Goal: Task Accomplishment & Management: Complete application form

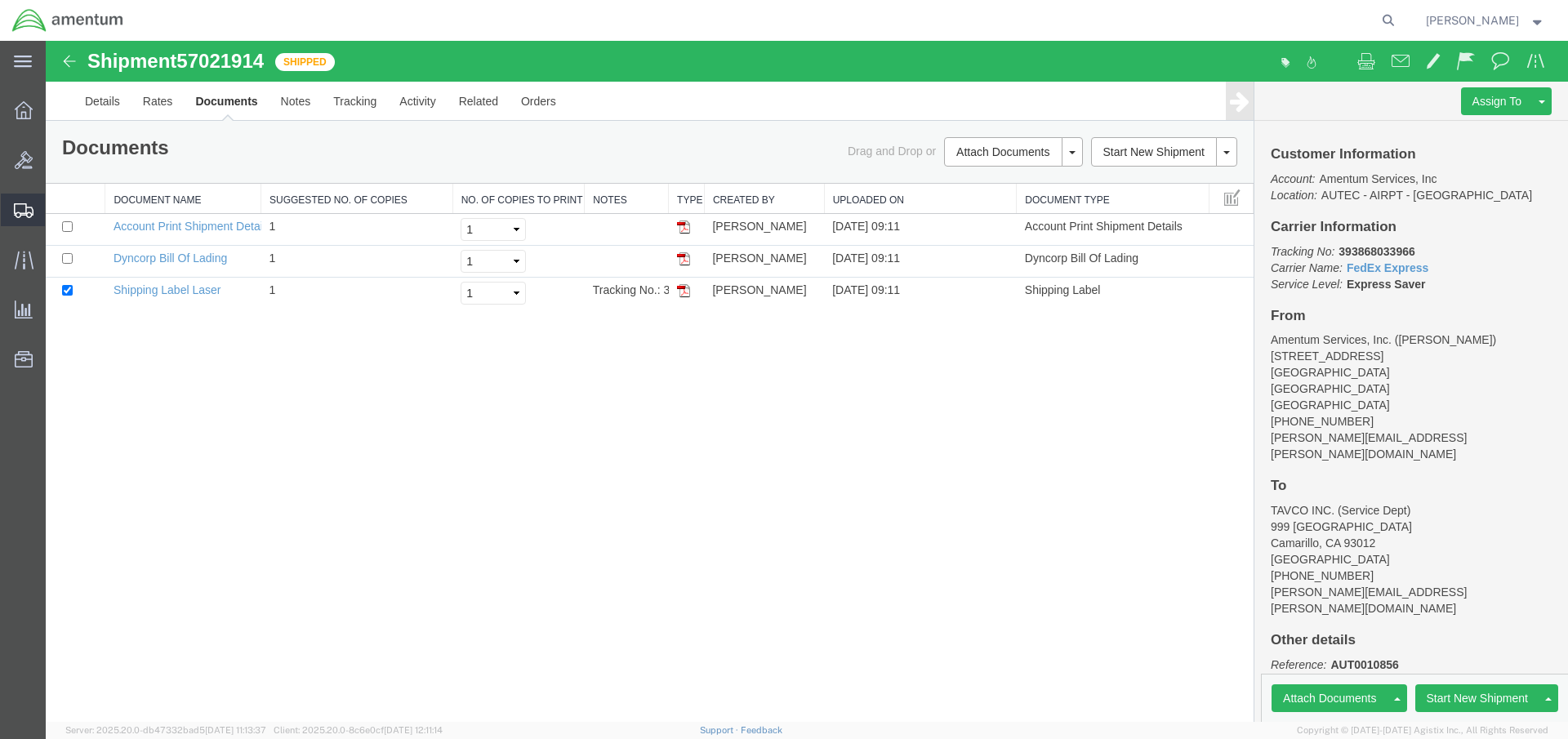
click at [0, 0] on span "Shipment Manager" at bounding box center [0, 0] width 0 height 0
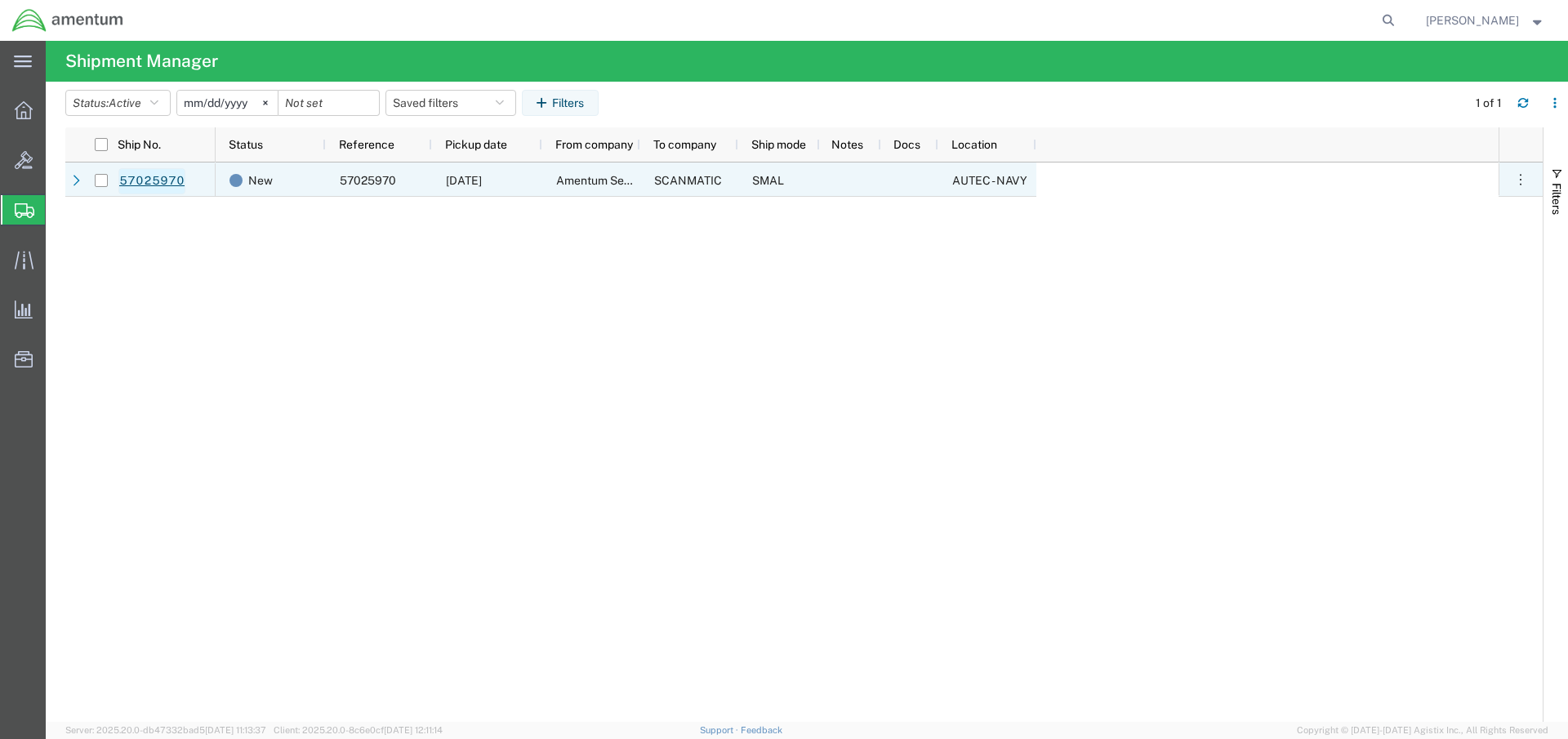
click at [152, 181] on link "57025970" at bounding box center [152, 181] width 67 height 26
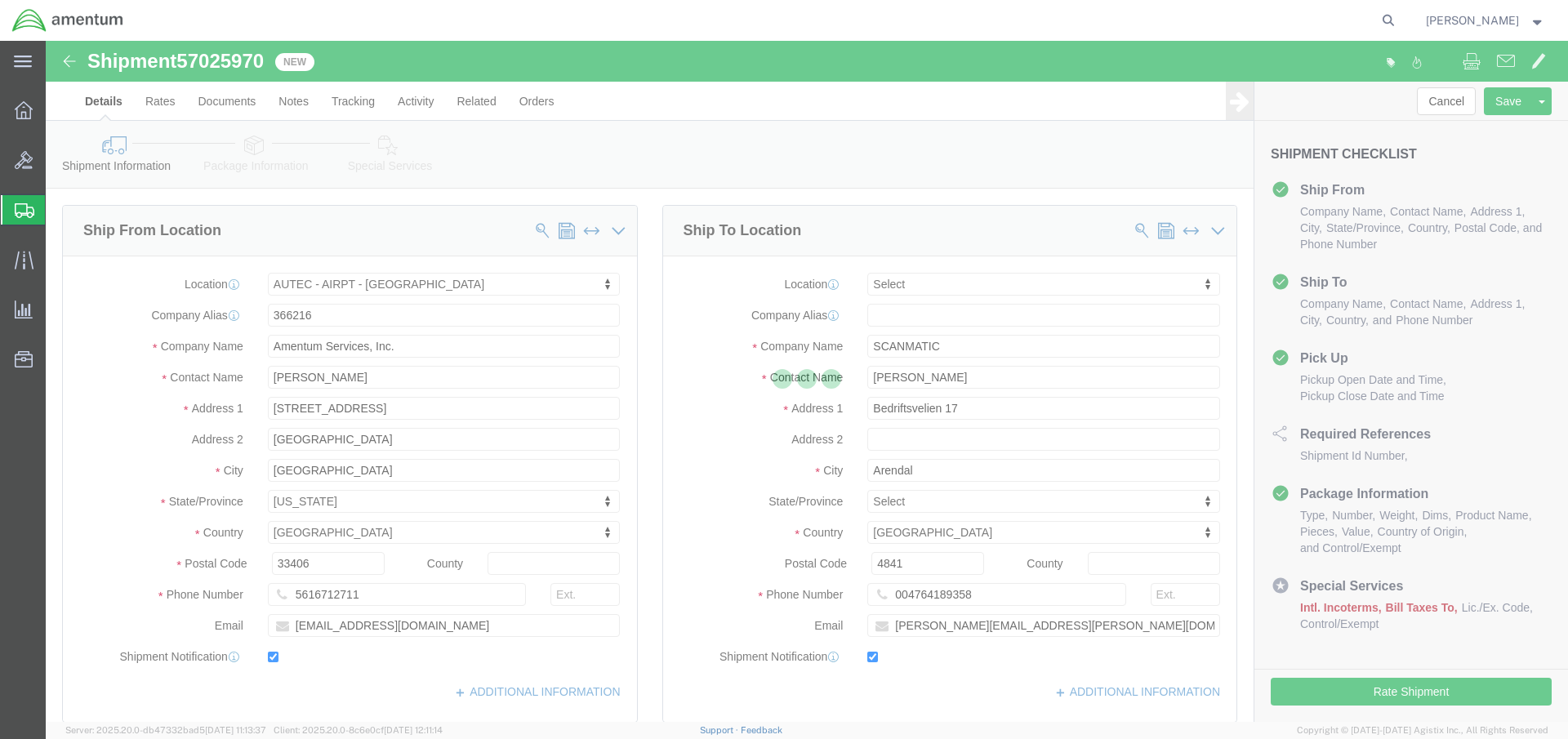
select select "53953"
select select
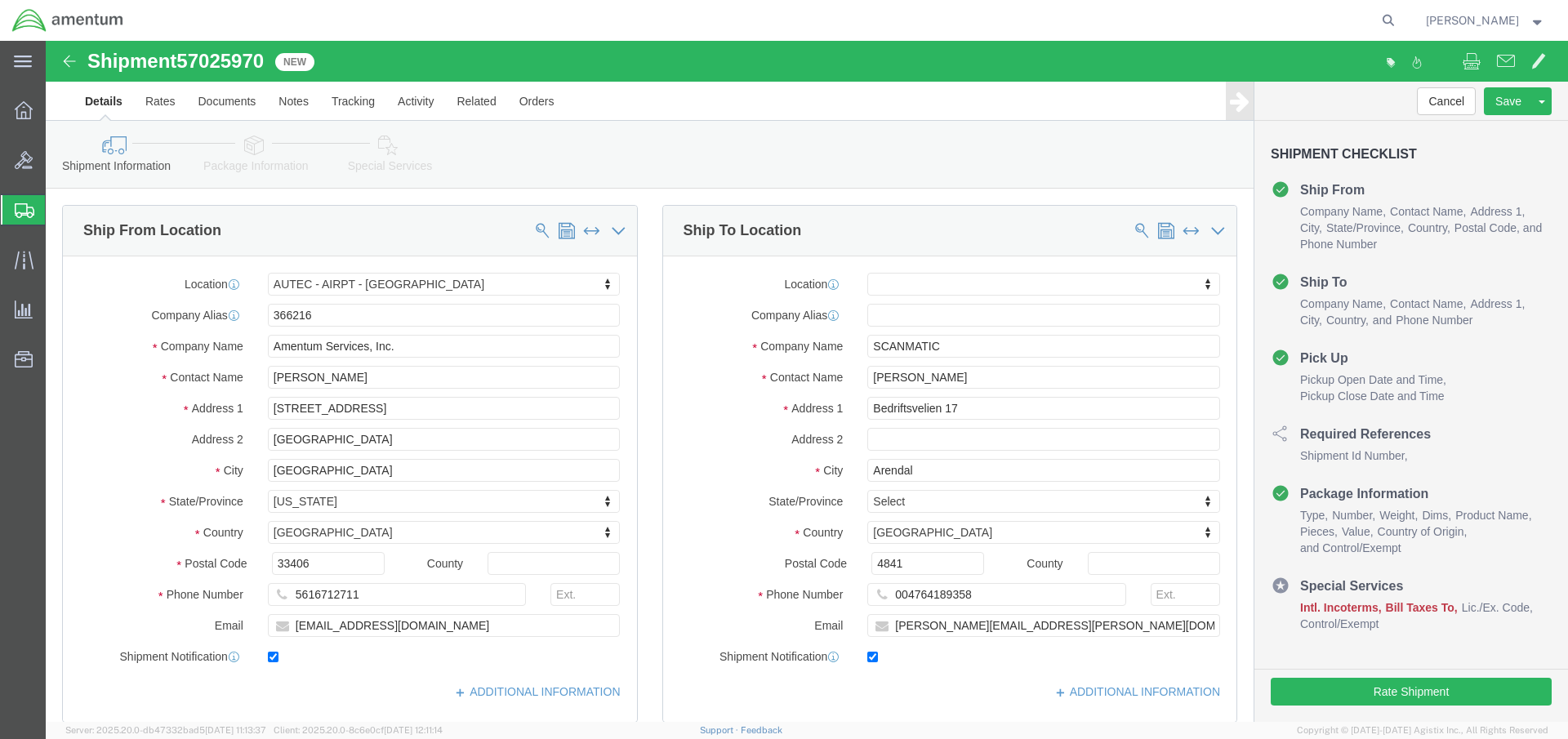
click at [0, 0] on span "Shipment Manager" at bounding box center [0, 0] width 0 height 0
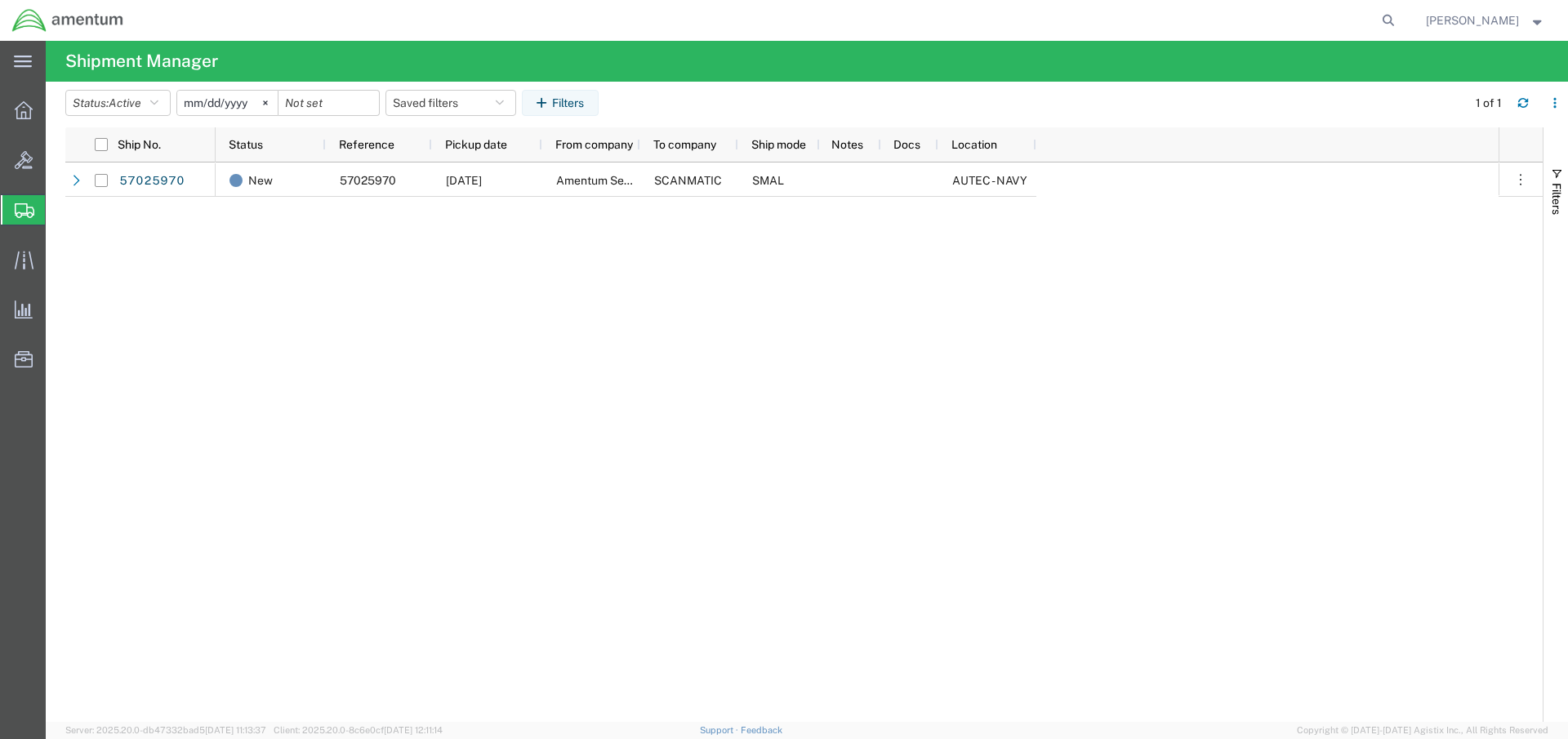
click at [0, 0] on span "Create Shipment" at bounding box center [0, 0] width 0 height 0
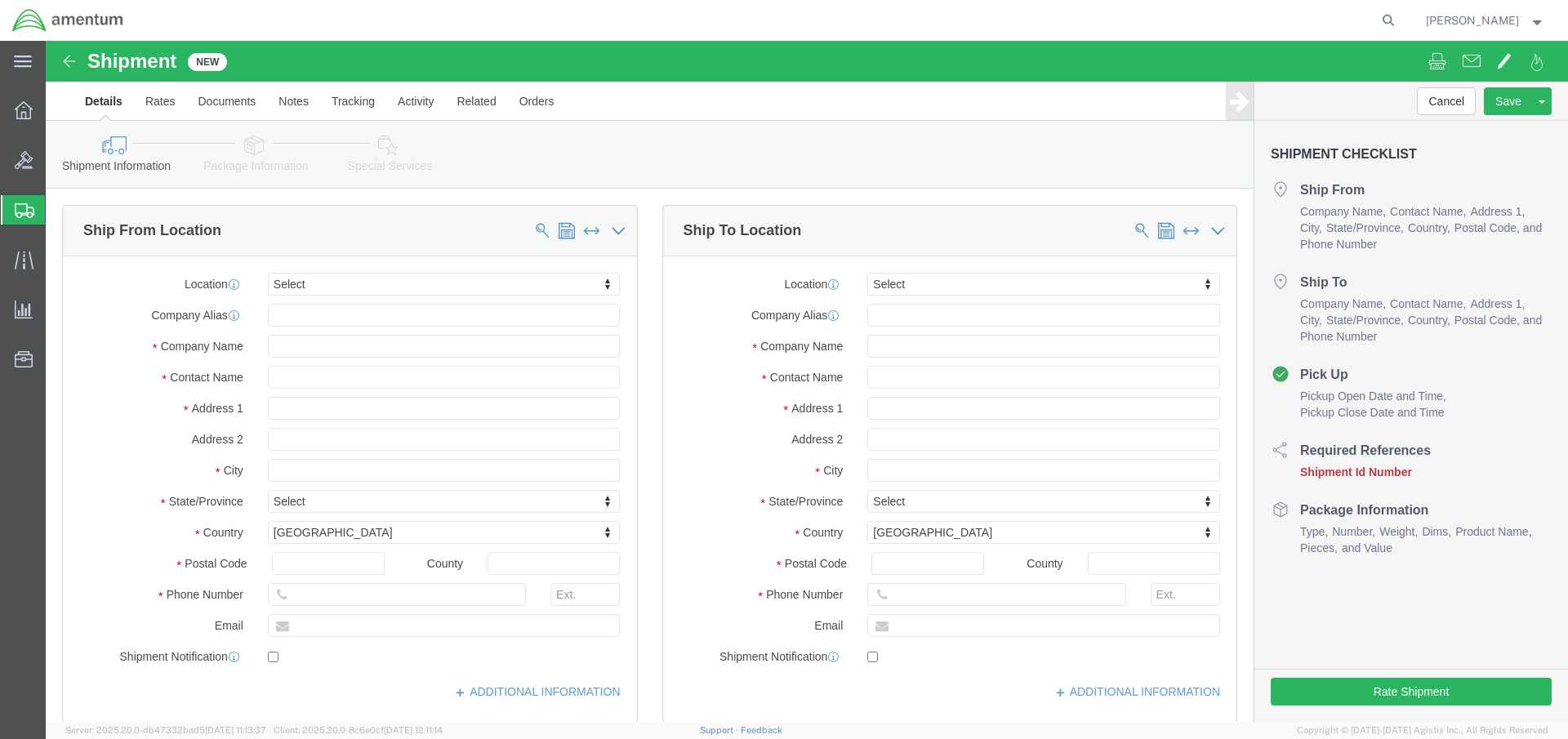
select select
click input "text"
type input "[PERSON_NAME]"
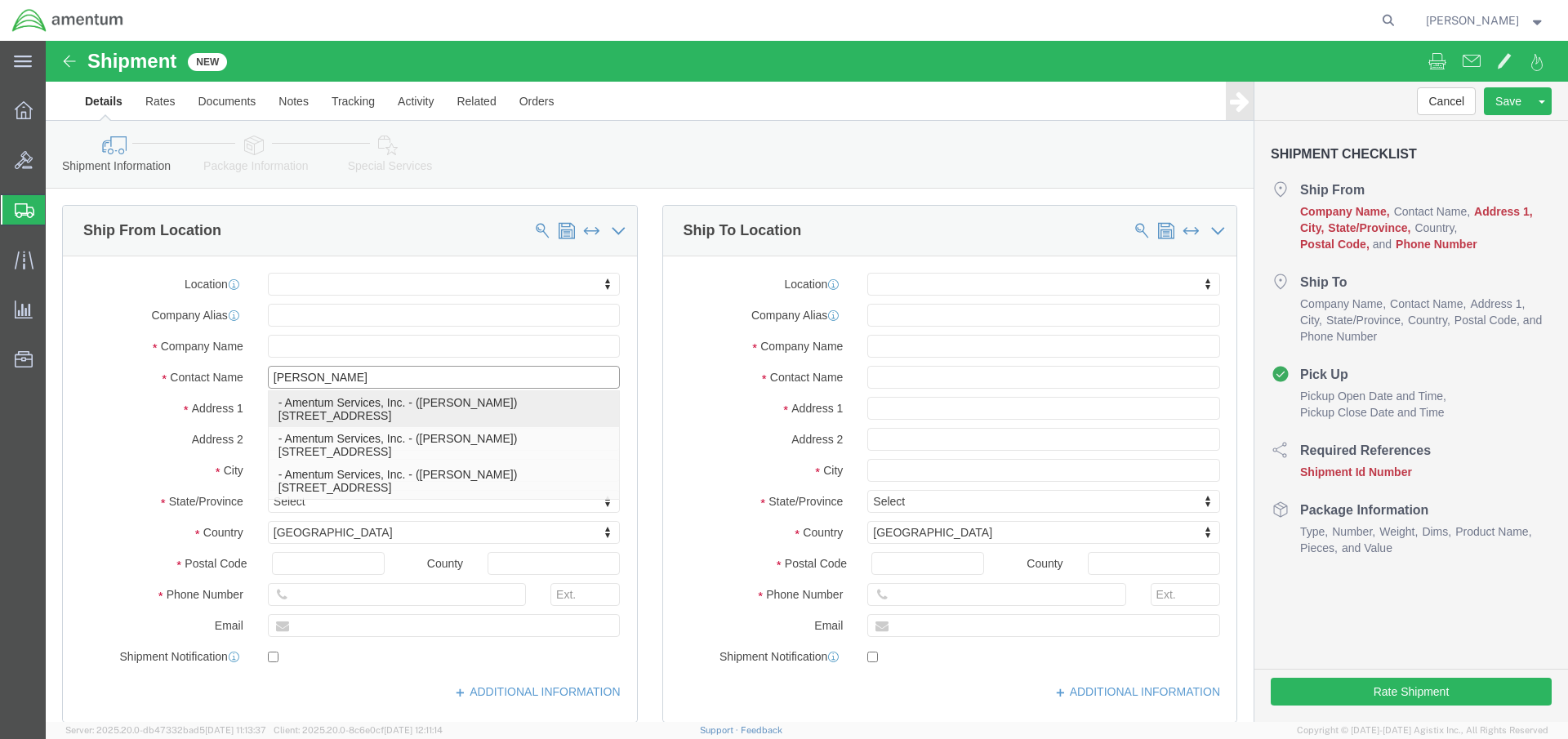
click p "- Amentum Services, Inc. - ([PERSON_NAME]) [STREET_ADDRESS]"
select select "FL"
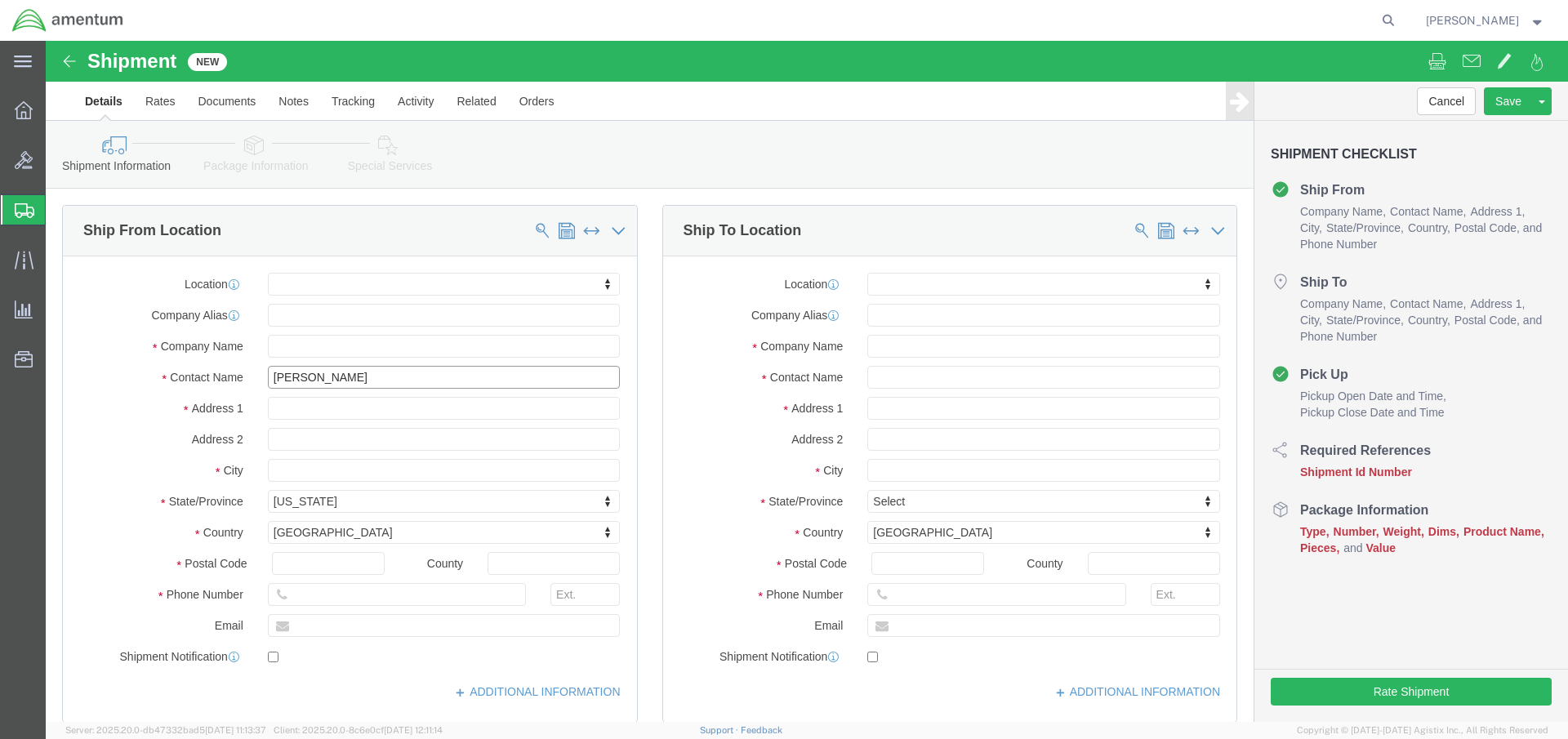
type input "[PERSON_NAME]"
click input "text"
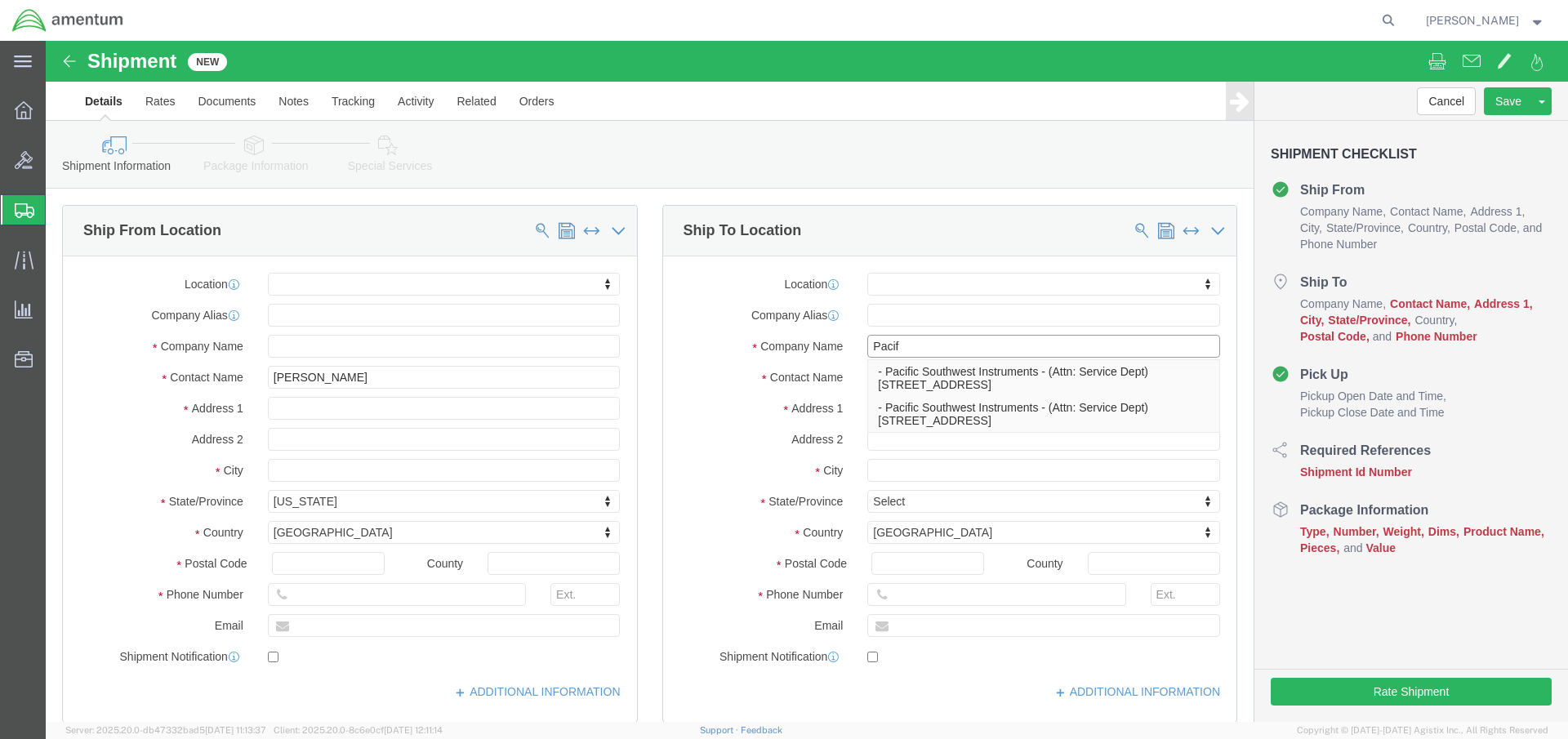
type input "Pacifi"
click p "- Pacific Southwest Instruments - (Attn: Service Dept) [STREET_ADDRESS]"
select select "CA"
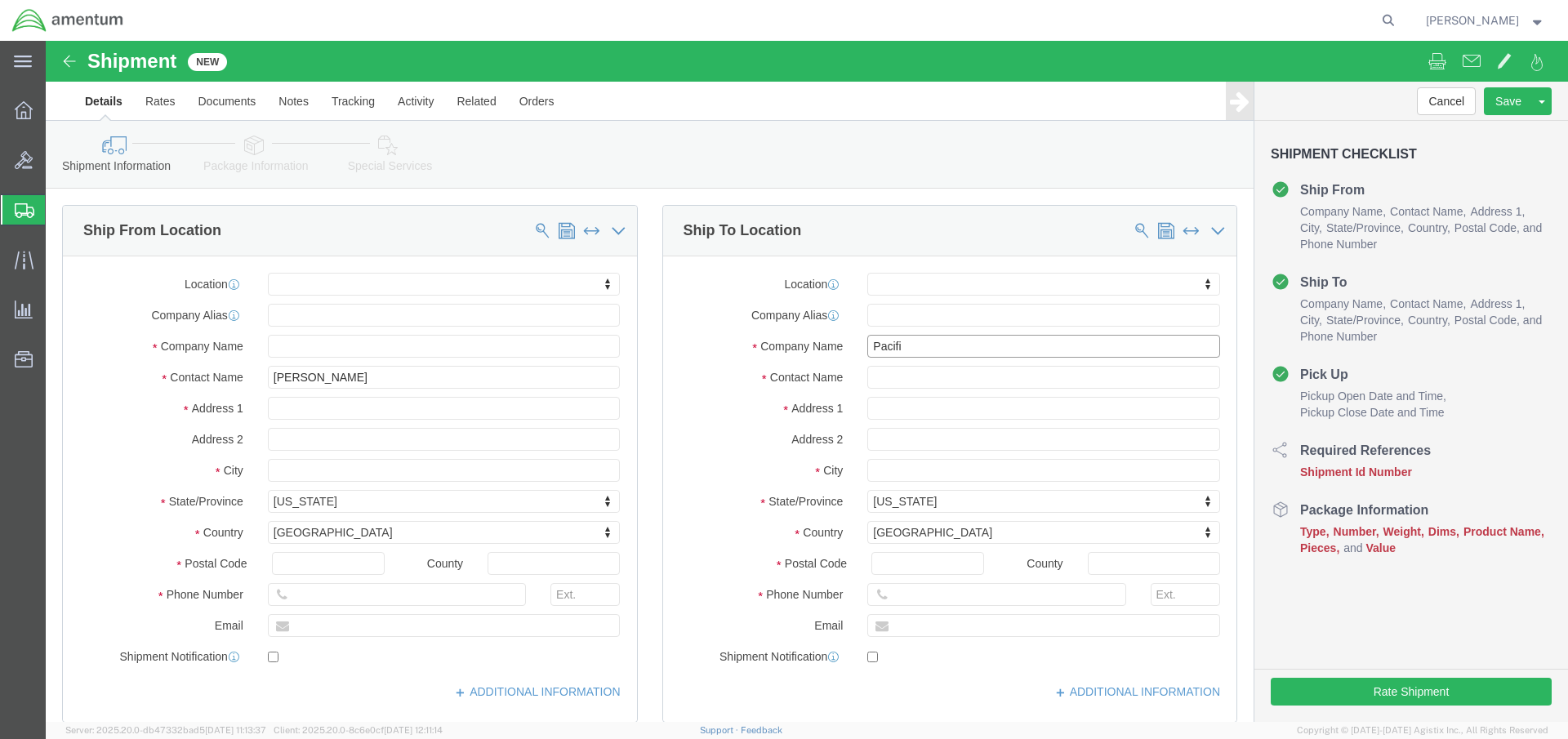
scroll to position [721, 0]
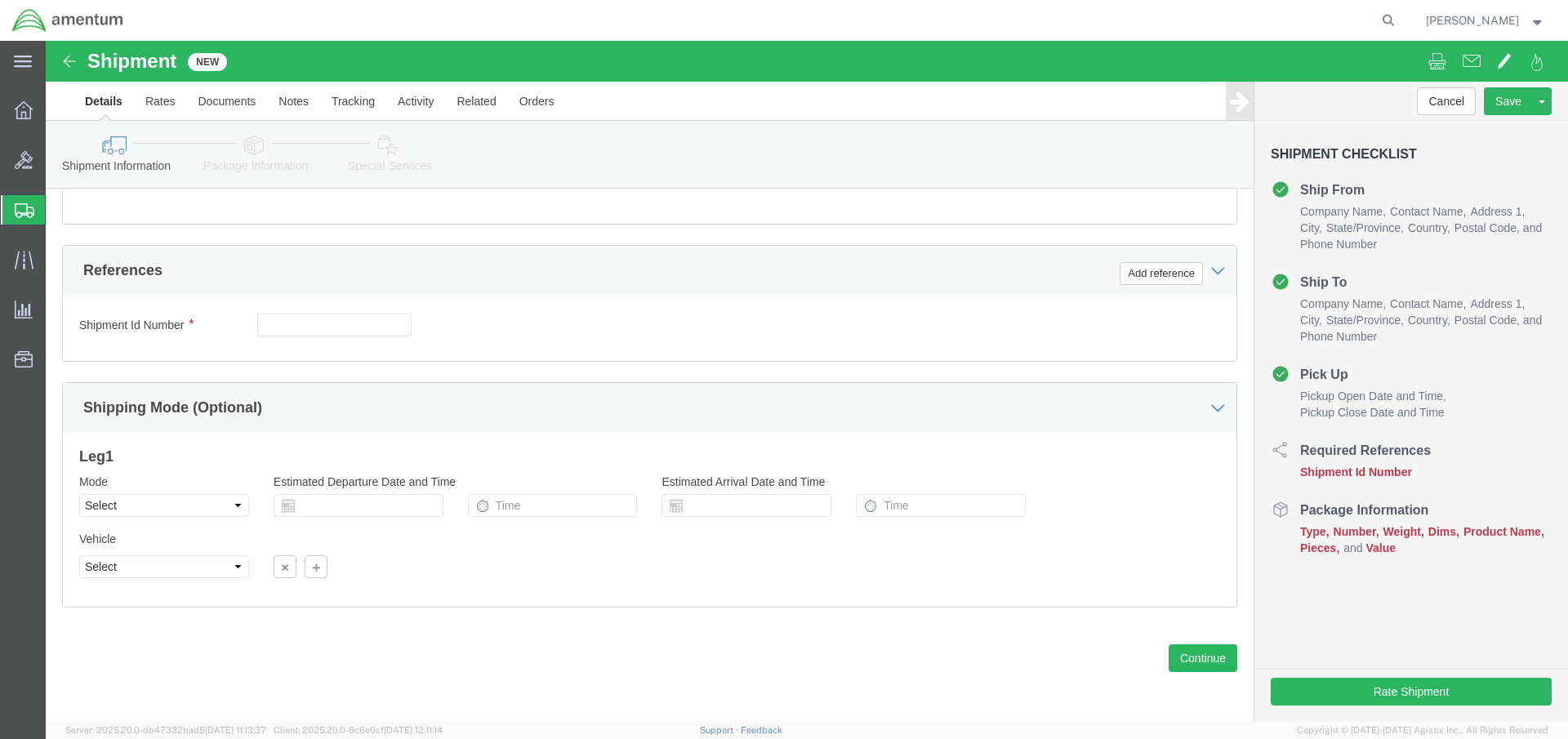
type input "Pacific Southwest Instruments"
click input "text"
type input "AUT0011014"
click button "Add reference"
select select "PROJNUM"
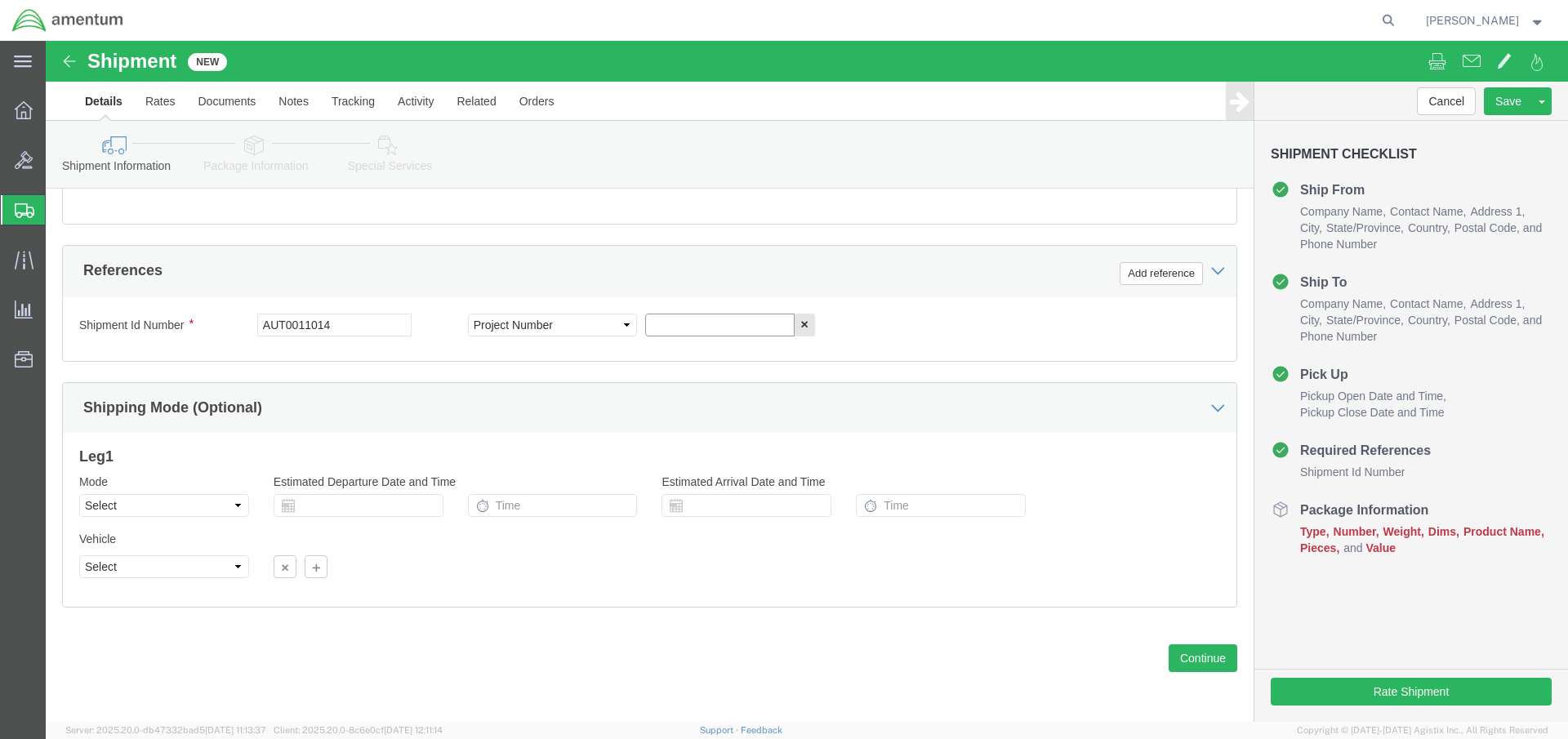
click input "text"
type input "4732.C0.03RA.1631"
